Goal: Task Accomplishment & Management: Use online tool/utility

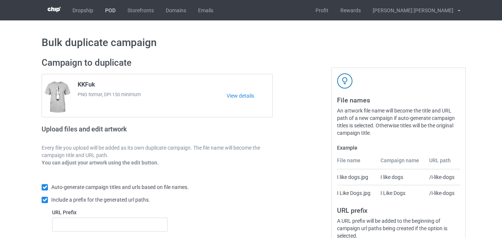
click at [109, 9] on link "POD" at bounding box center [110, 10] width 22 height 20
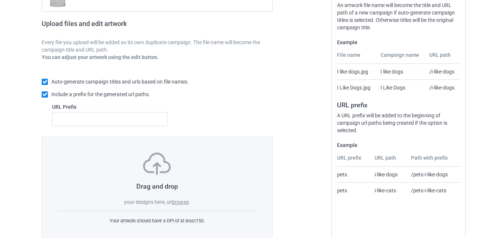
scroll to position [124, 0]
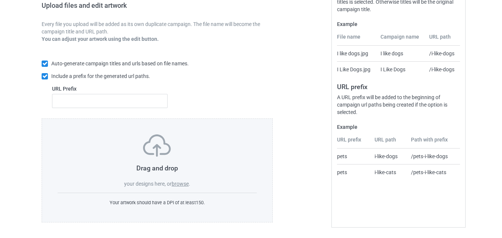
click at [185, 187] on div "Drag and drop your designs here, or browse ." at bounding box center [157, 160] width 199 height 53
click at [179, 183] on label "browse" at bounding box center [180, 184] width 17 height 6
click at [0, 0] on input "browse" at bounding box center [0, 0] width 0 height 0
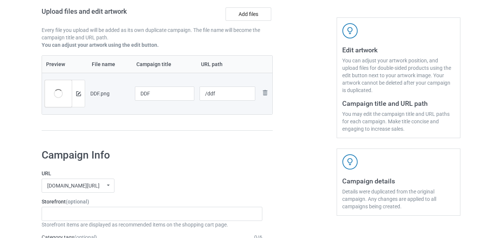
scroll to position [124, 0]
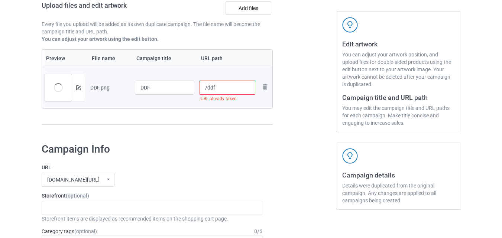
click at [230, 91] on input "/ddf" at bounding box center [227, 88] width 56 height 14
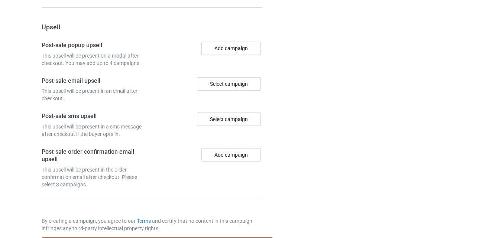
scroll to position [716, 0]
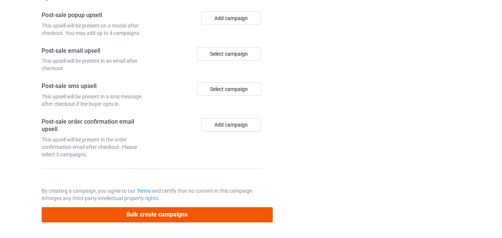
type input "/ddfhalloween"
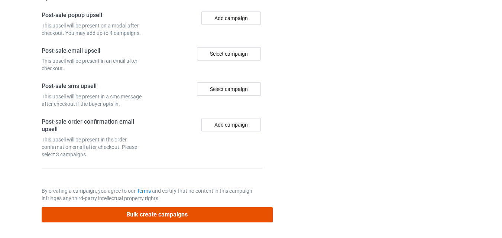
click at [165, 218] on button "Bulk create campaigns" at bounding box center [157, 214] width 231 height 15
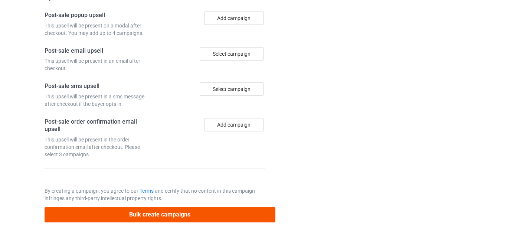
scroll to position [0, 0]
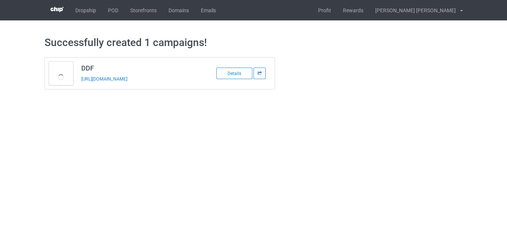
click at [259, 75] on icon at bounding box center [259, 73] width 5 height 4
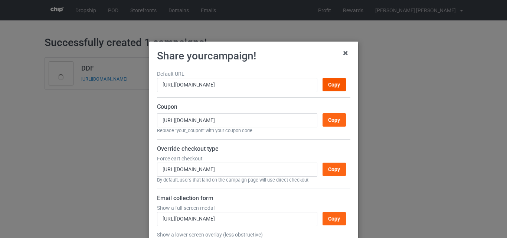
click at [322, 85] on div "Copy" at bounding box center [333, 84] width 23 height 13
